Goal: Transaction & Acquisition: Download file/media

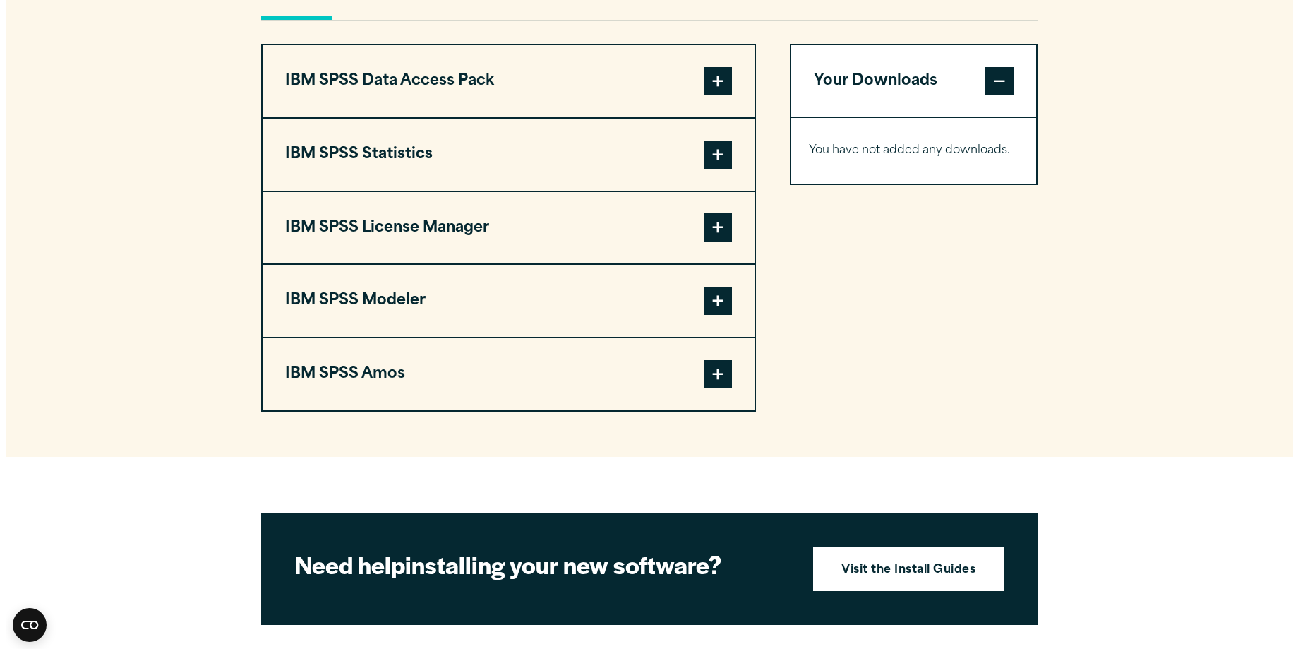
scroll to position [1130, 0]
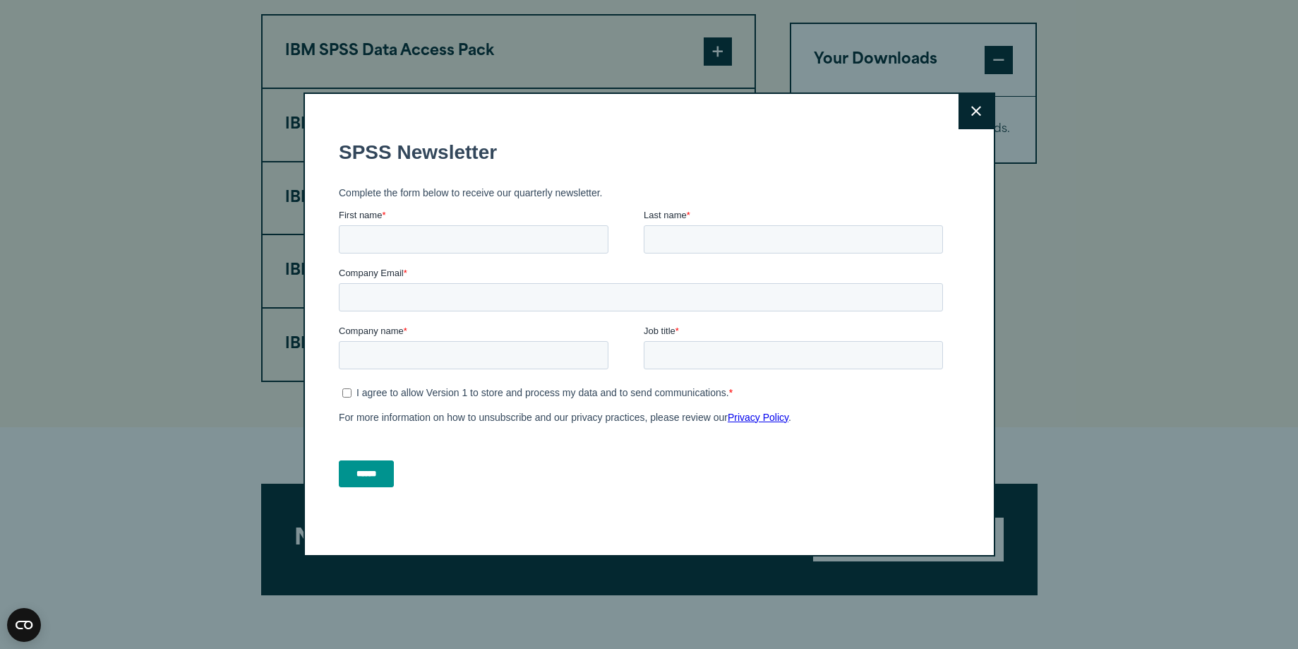
click at [964, 104] on button "Close" at bounding box center [976, 111] width 35 height 35
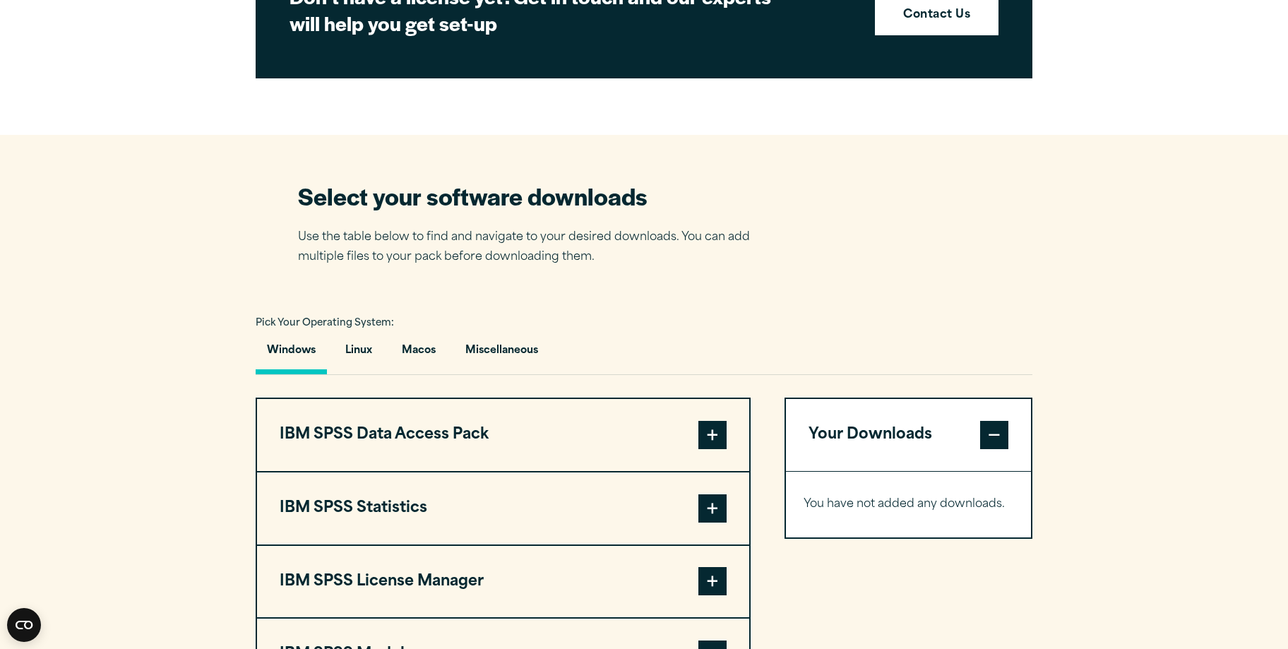
scroll to position [978, 0]
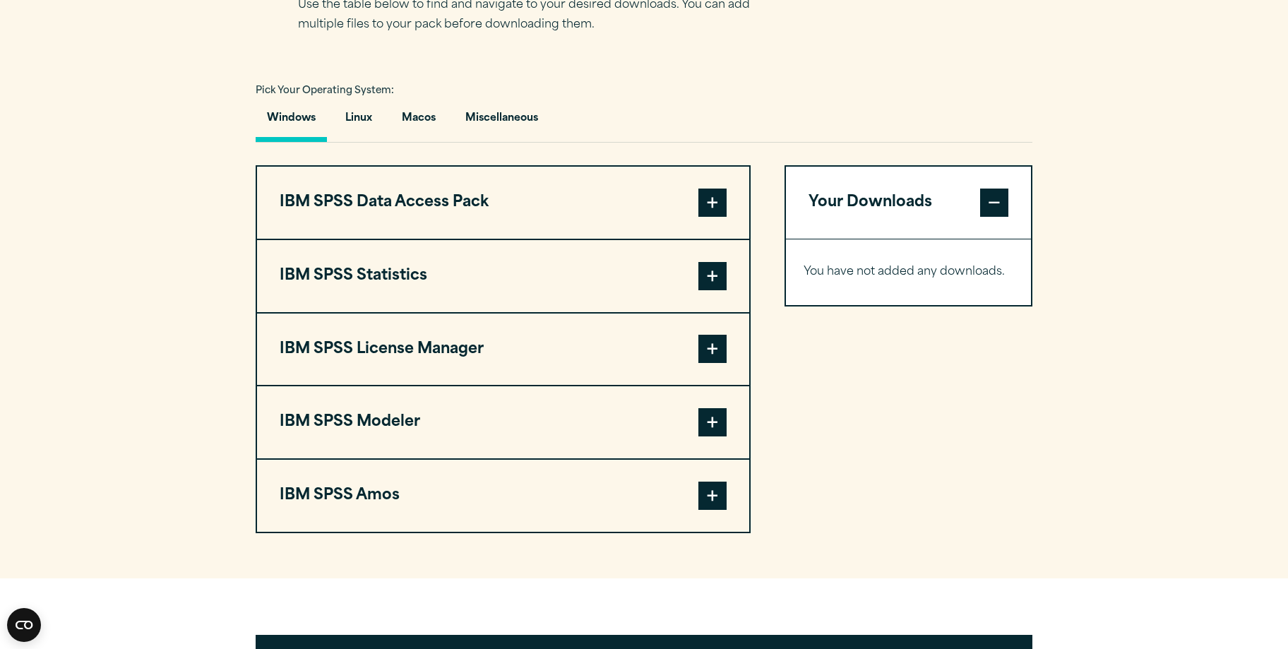
click at [708, 427] on span at bounding box center [712, 422] width 28 height 28
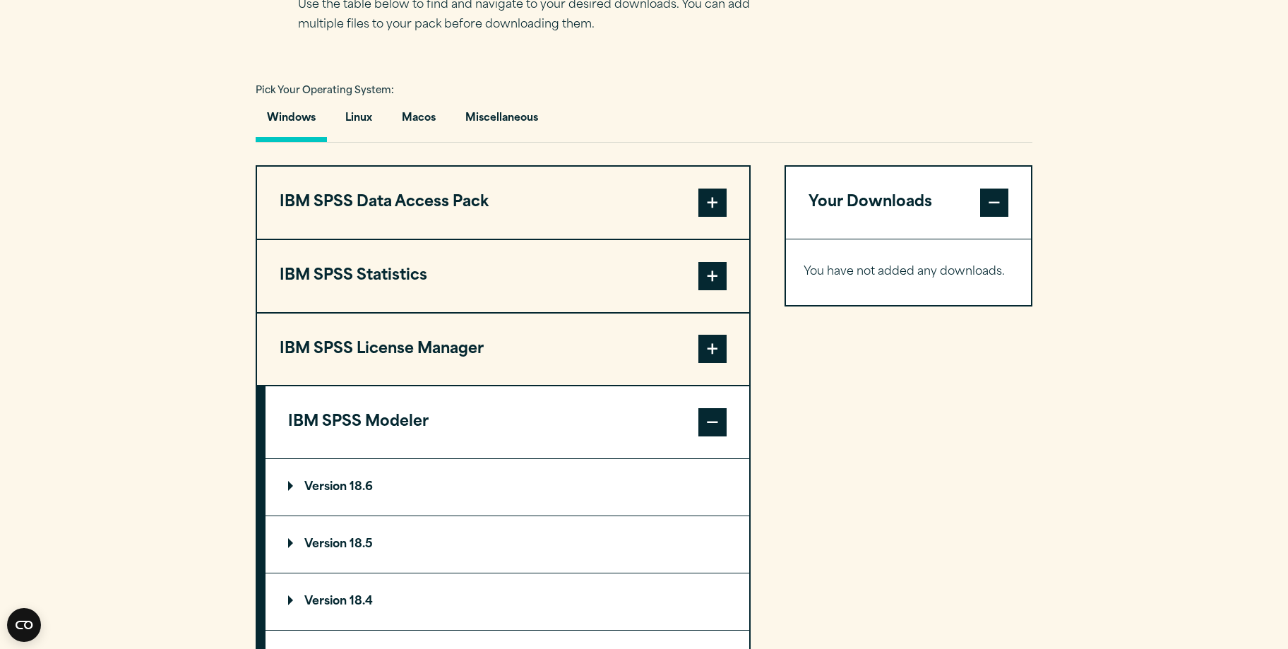
click at [338, 474] on summary "Version 18.6" at bounding box center [507, 487] width 484 height 56
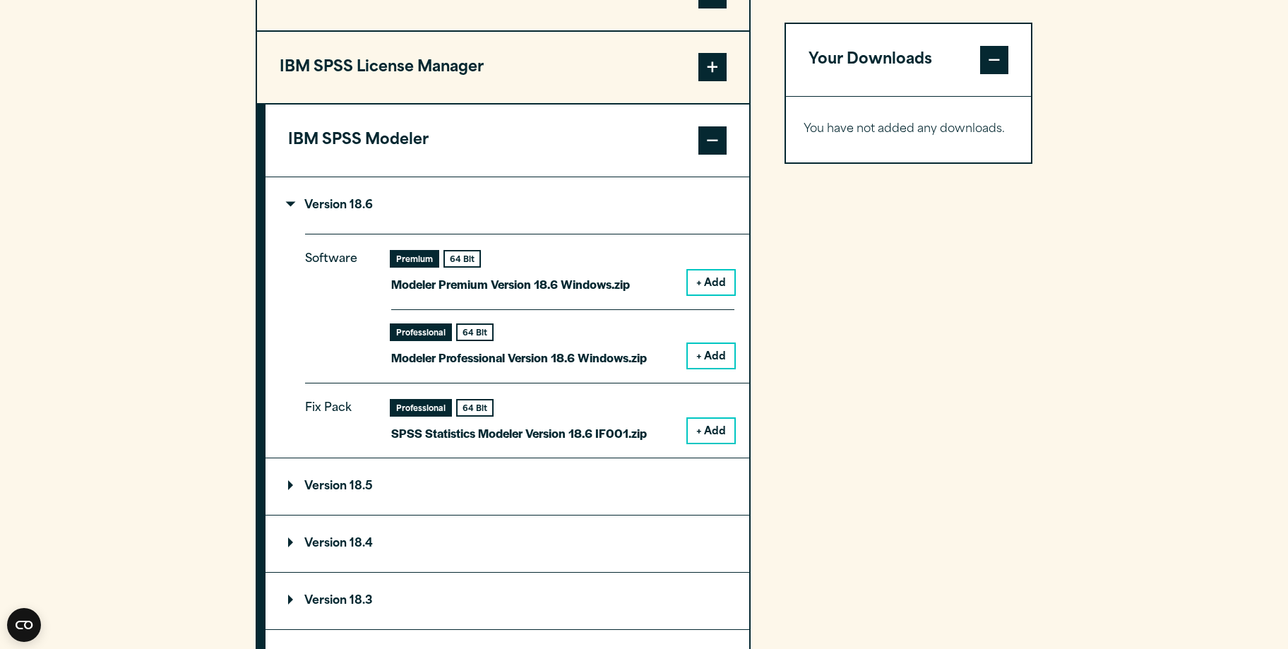
scroll to position [1261, 0]
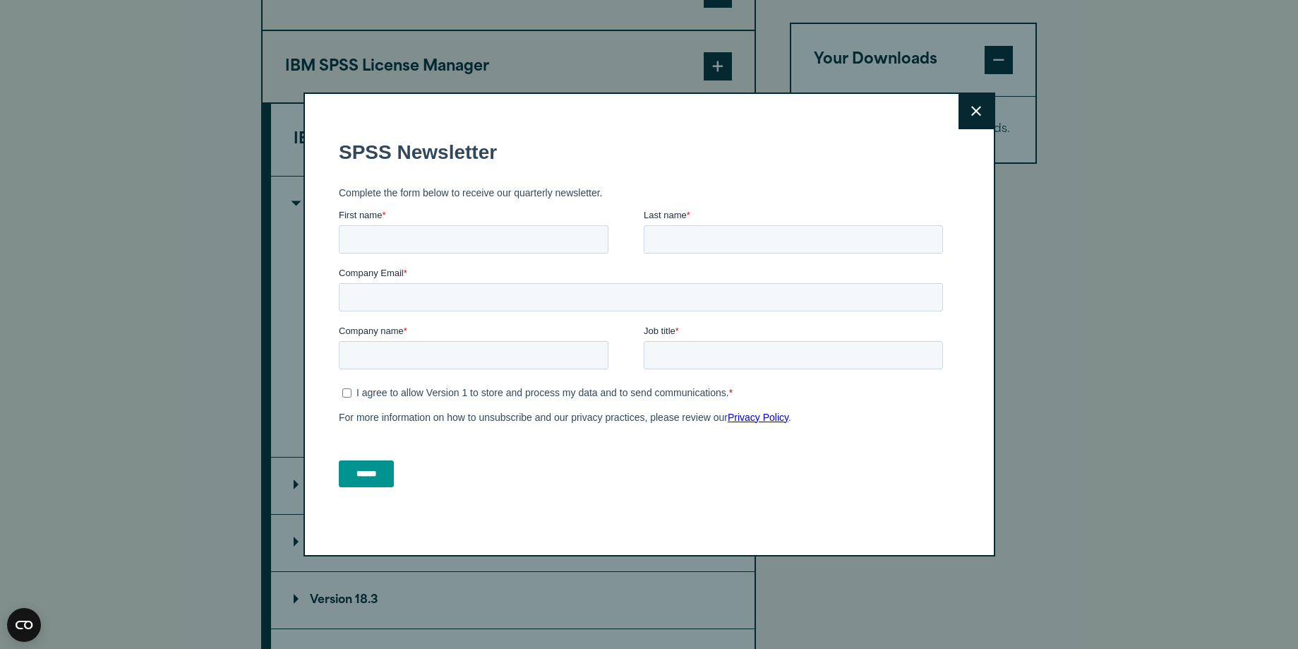
click at [960, 120] on button "Close" at bounding box center [976, 111] width 35 height 35
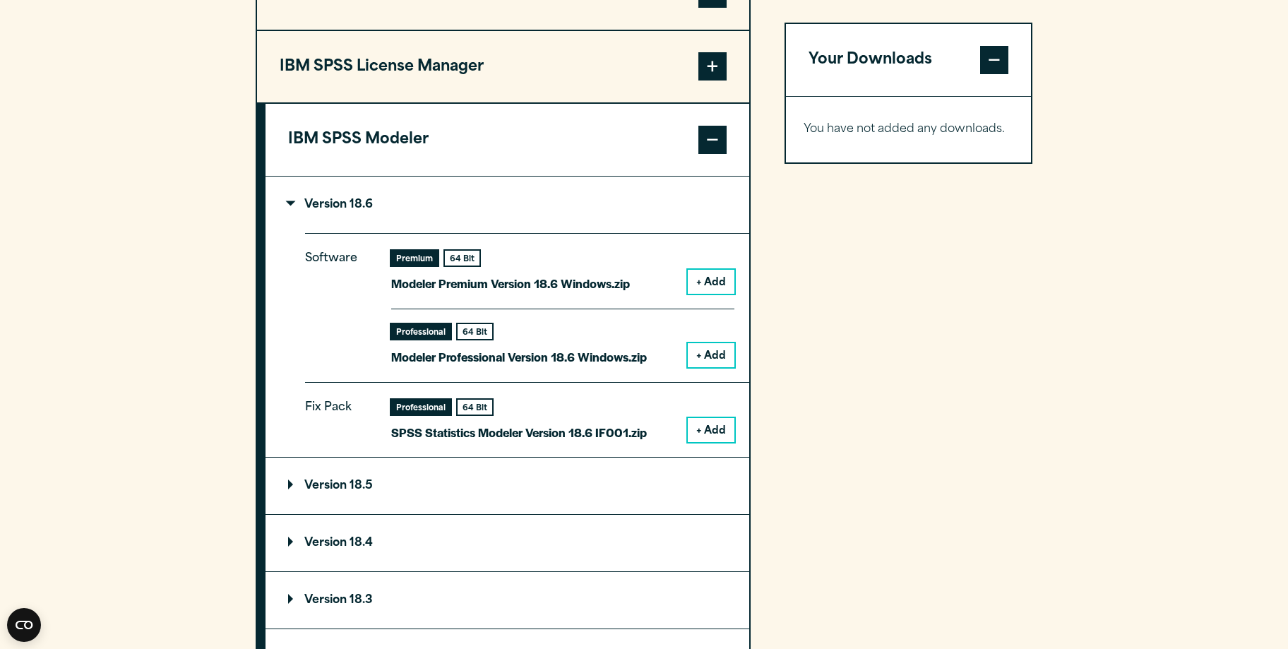
click at [707, 351] on button "+ Add" at bounding box center [711, 355] width 47 height 24
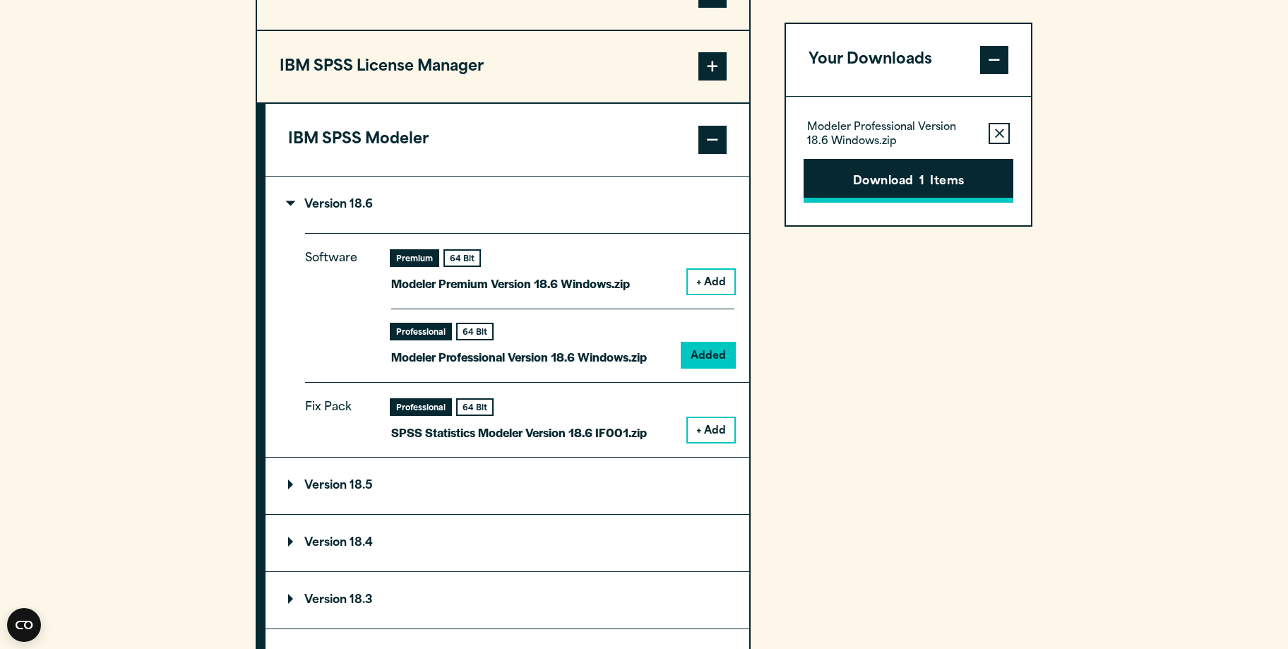
click at [933, 181] on button "Download 1 Items" at bounding box center [908, 181] width 210 height 44
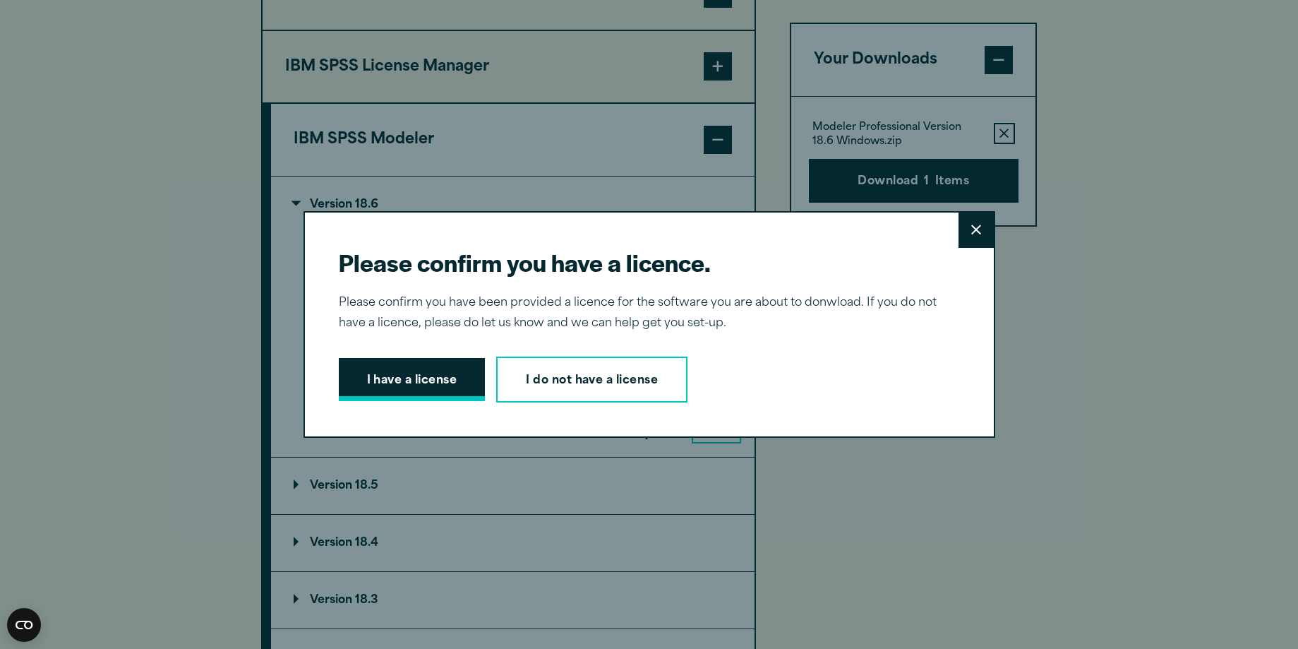
click at [433, 371] on button "I have a license" at bounding box center [412, 380] width 147 height 44
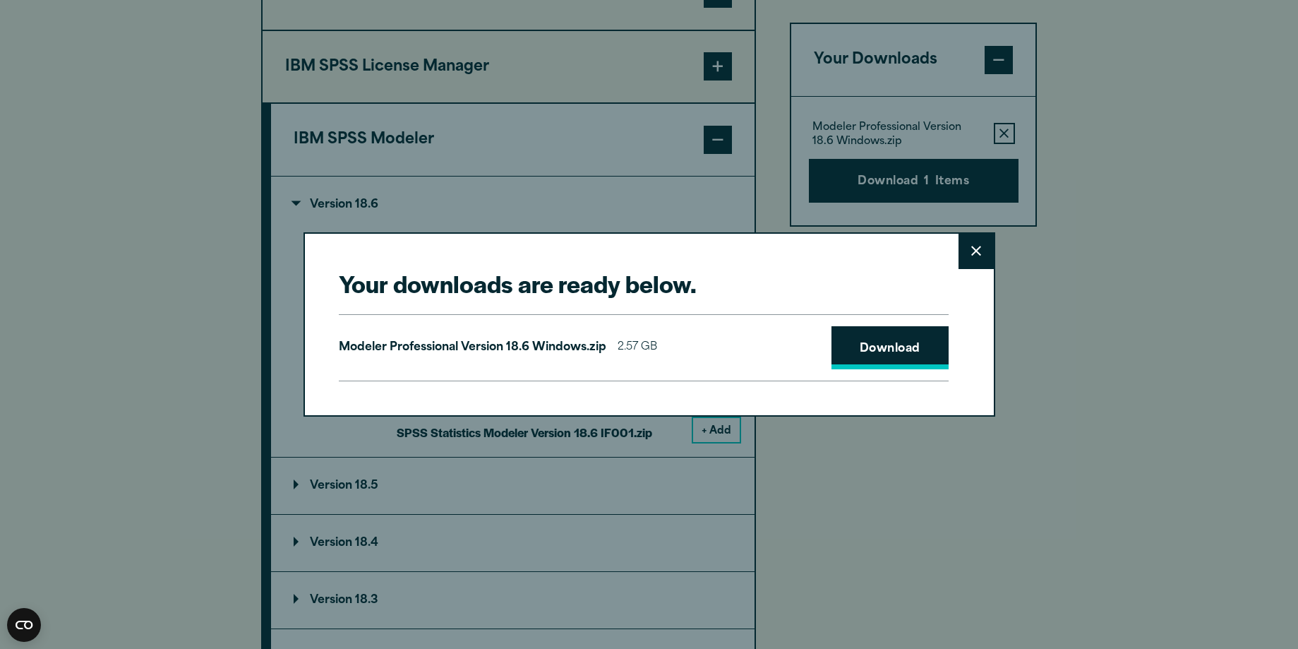
click at [861, 351] on link "Download" at bounding box center [890, 348] width 117 height 44
click at [899, 343] on link "Download" at bounding box center [890, 348] width 117 height 44
click at [959, 249] on button "Close" at bounding box center [976, 251] width 35 height 35
